Goal: Information Seeking & Learning: Learn about a topic

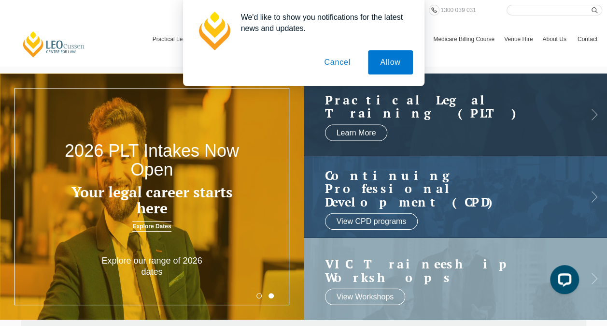
click at [345, 62] on button "Cancel" at bounding box center [337, 62] width 51 height 24
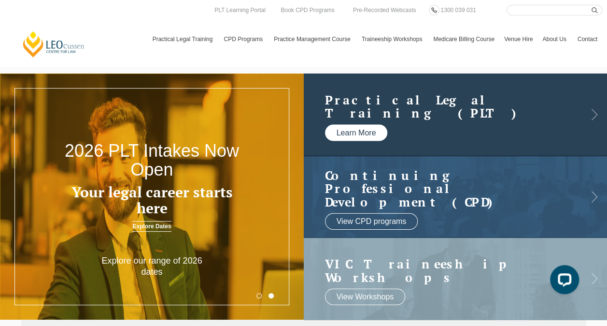
click at [364, 129] on link "Learn More" at bounding box center [356, 132] width 63 height 16
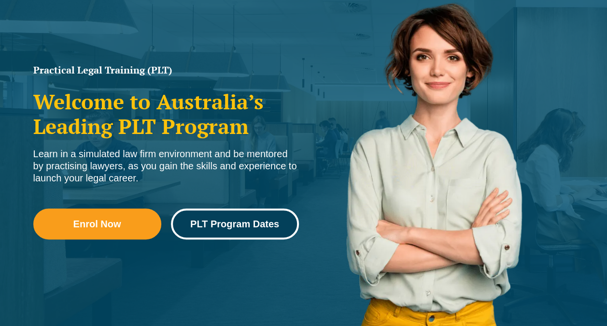
click at [248, 225] on span "PLT Program Dates" at bounding box center [234, 224] width 89 height 10
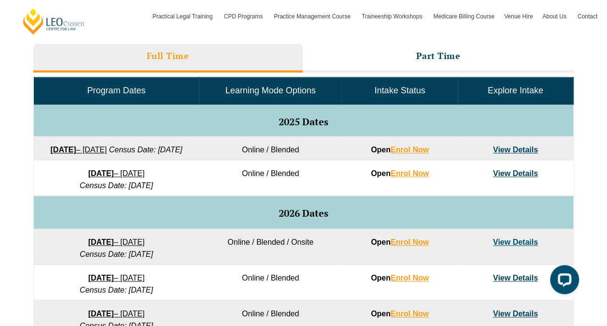
scroll to position [444, 0]
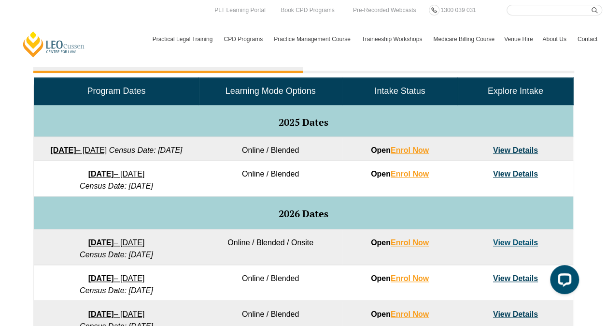
click at [522, 123] on h5 "2025 Dates" at bounding box center [304, 122] width 532 height 11
click at [516, 150] on link "View Details" at bounding box center [515, 150] width 45 height 8
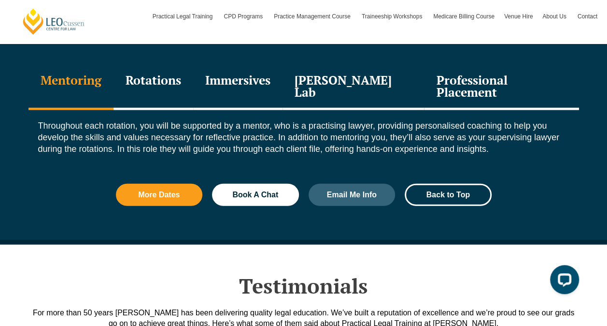
scroll to position [1117, 0]
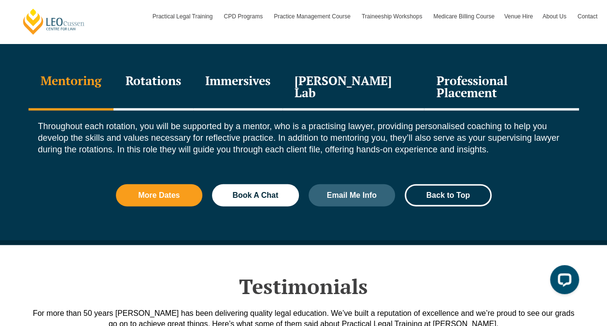
click at [176, 81] on div "Rotations" at bounding box center [154, 88] width 80 height 46
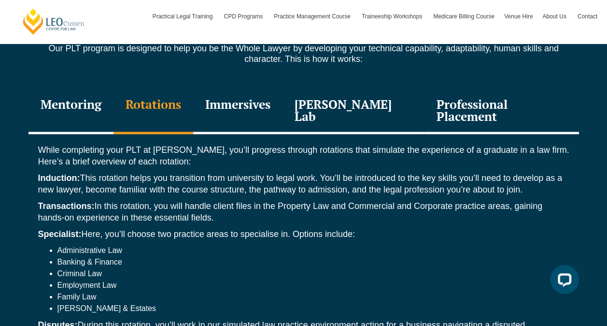
scroll to position [1093, 0]
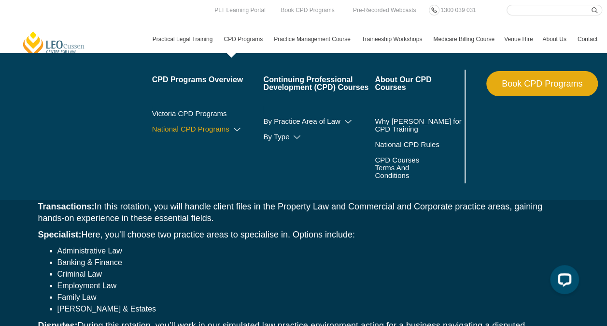
click at [233, 132] on icon at bounding box center [237, 129] width 10 height 7
click at [219, 142] on icon at bounding box center [217, 143] width 10 height 7
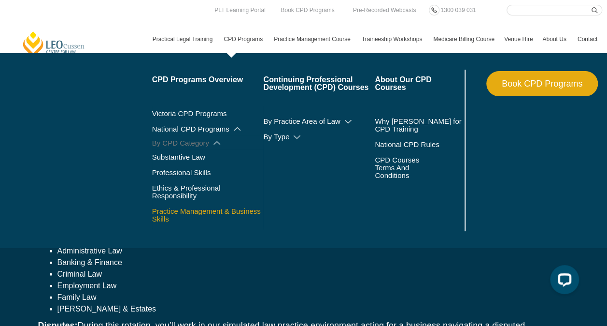
click at [188, 210] on link "Practice Management & Business Skills" at bounding box center [208, 214] width 112 height 15
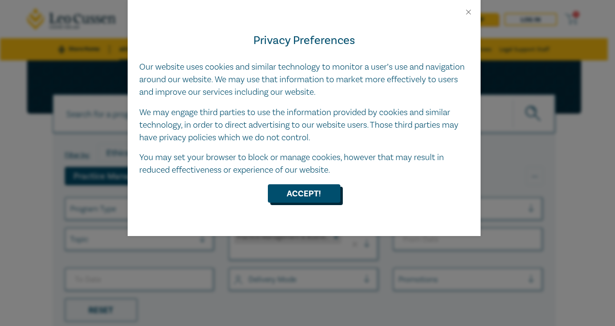
click at [296, 195] on button "Accept!" at bounding box center [304, 193] width 72 height 18
